Goal: Navigation & Orientation: Find specific page/section

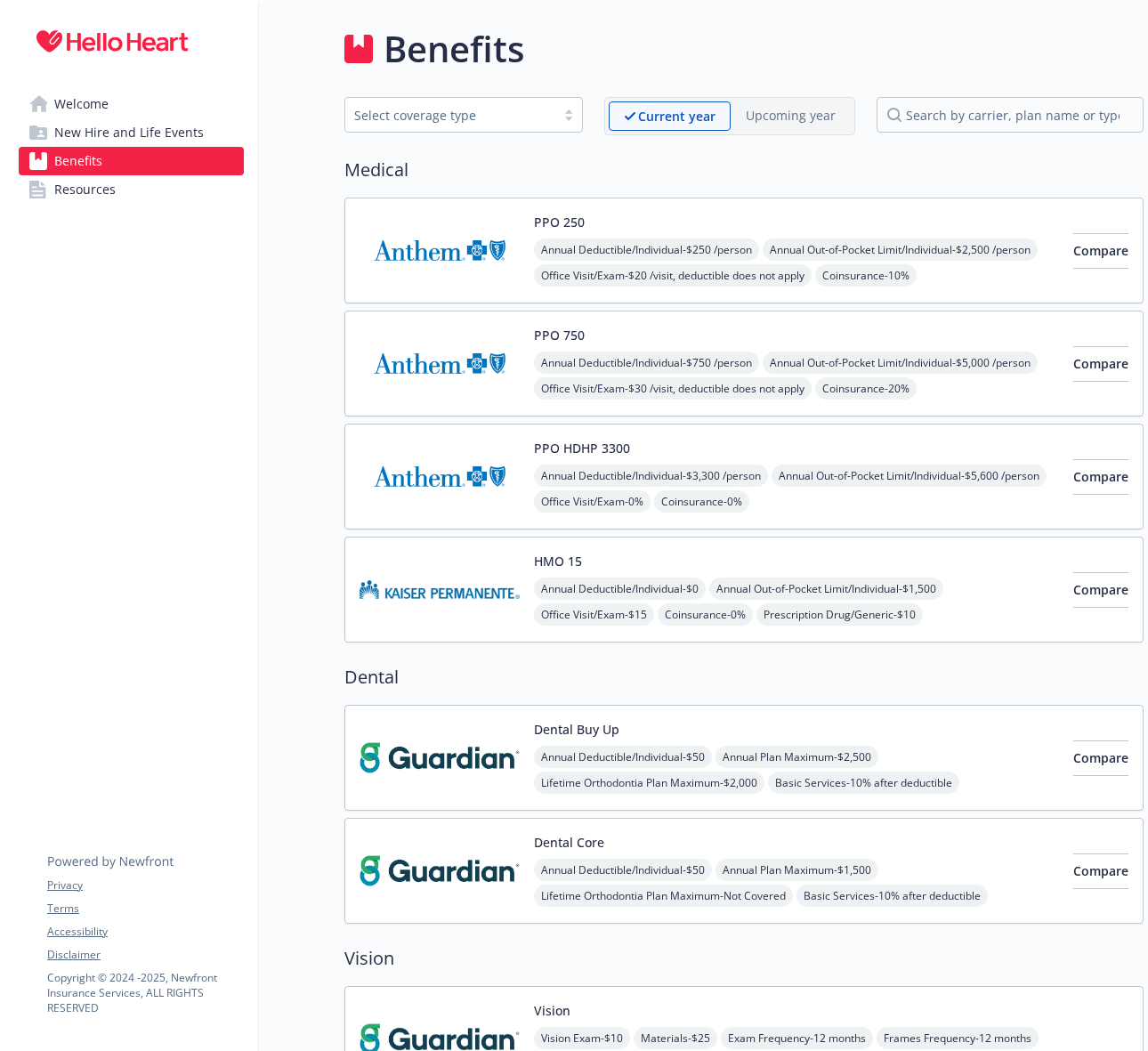
scroll to position [2420, 0]
